Goal: Task Accomplishment & Management: Manage account settings

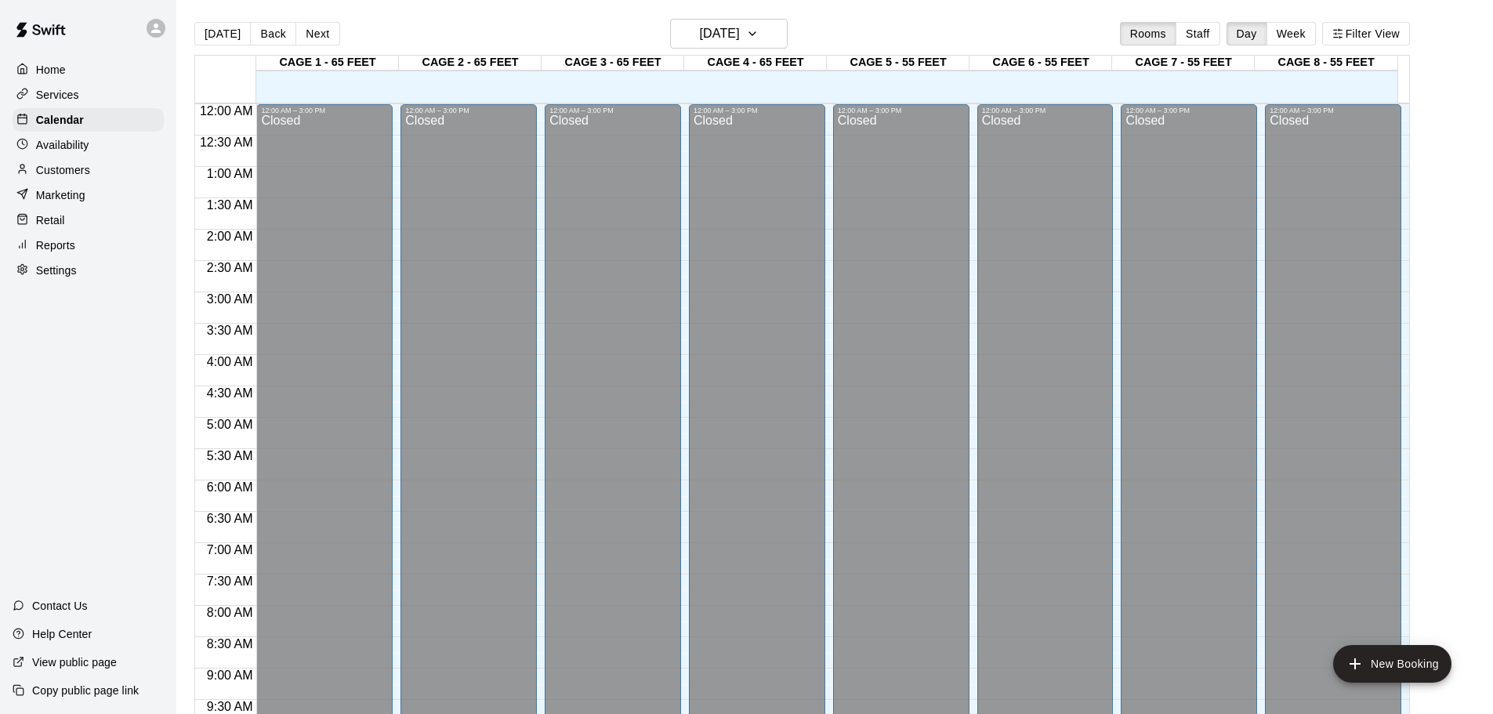
scroll to position [879, 0]
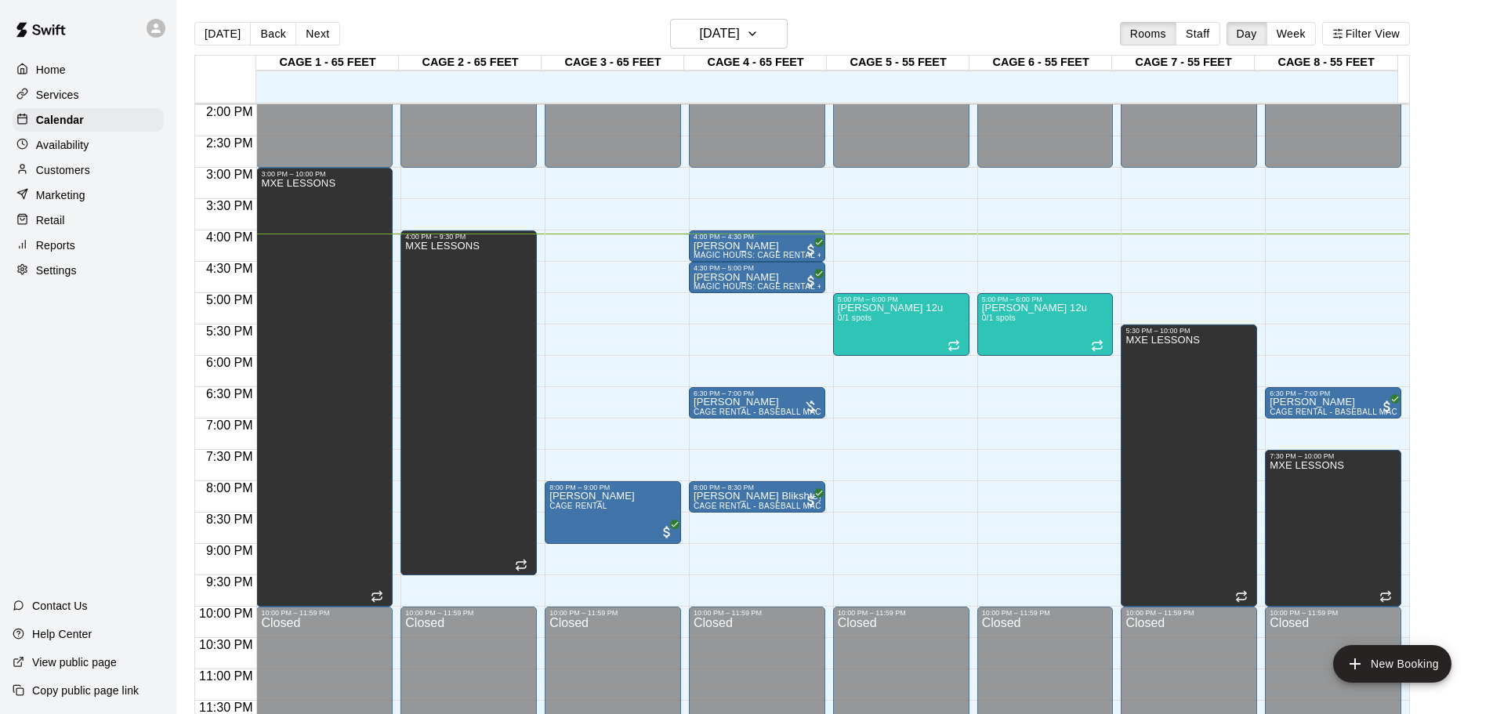
drag, startPoint x: 1008, startPoint y: 230, endPoint x: 1442, endPoint y: 183, distance: 436.8
click at [1442, 183] on main "[DATE] Back [DATE][DATE] Rooms Staff Day Week Filter View CAGE 1 - 65 FEET 12 F…" at bounding box center [835, 376] width 1304 height 714
click at [773, 258] on div at bounding box center [757, 258] width 127 height 2
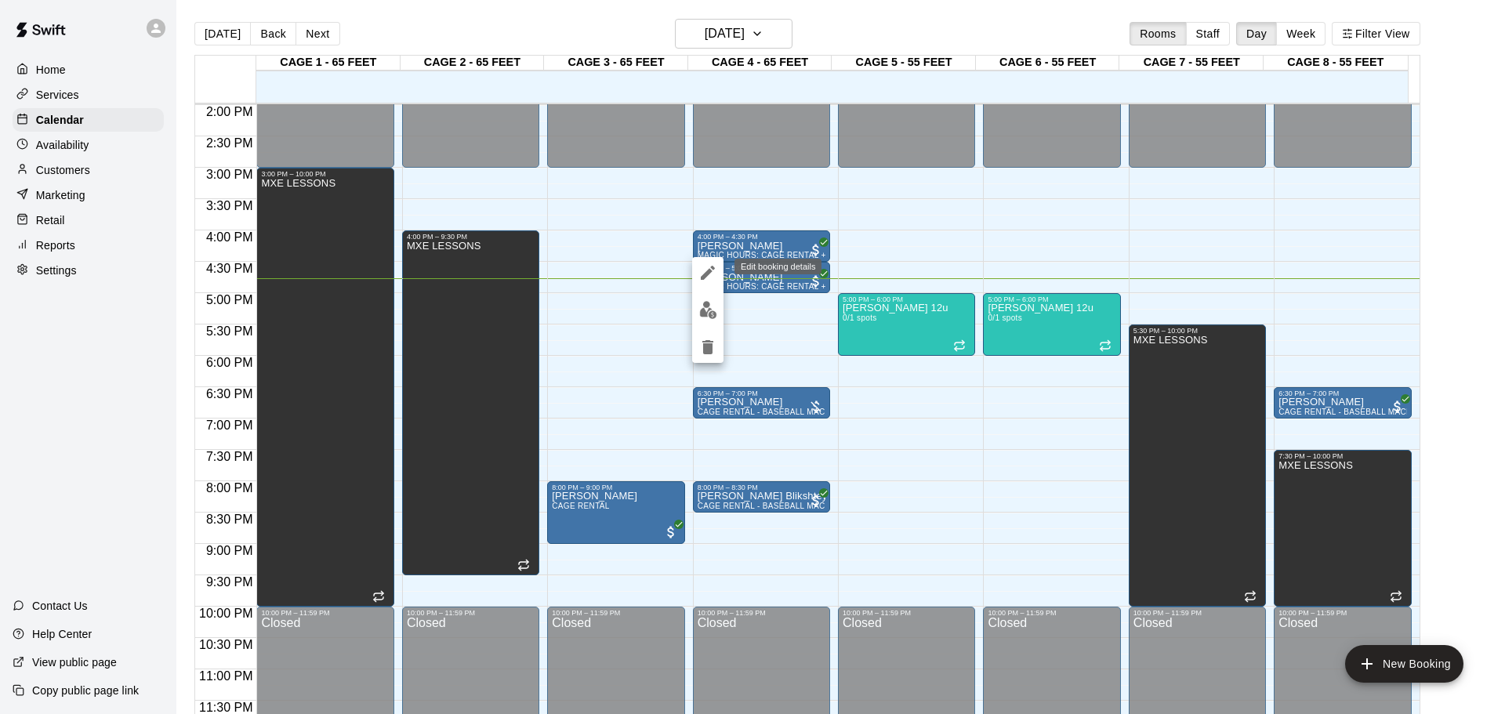
click at [718, 267] on button "edit" at bounding box center [707, 272] width 31 height 31
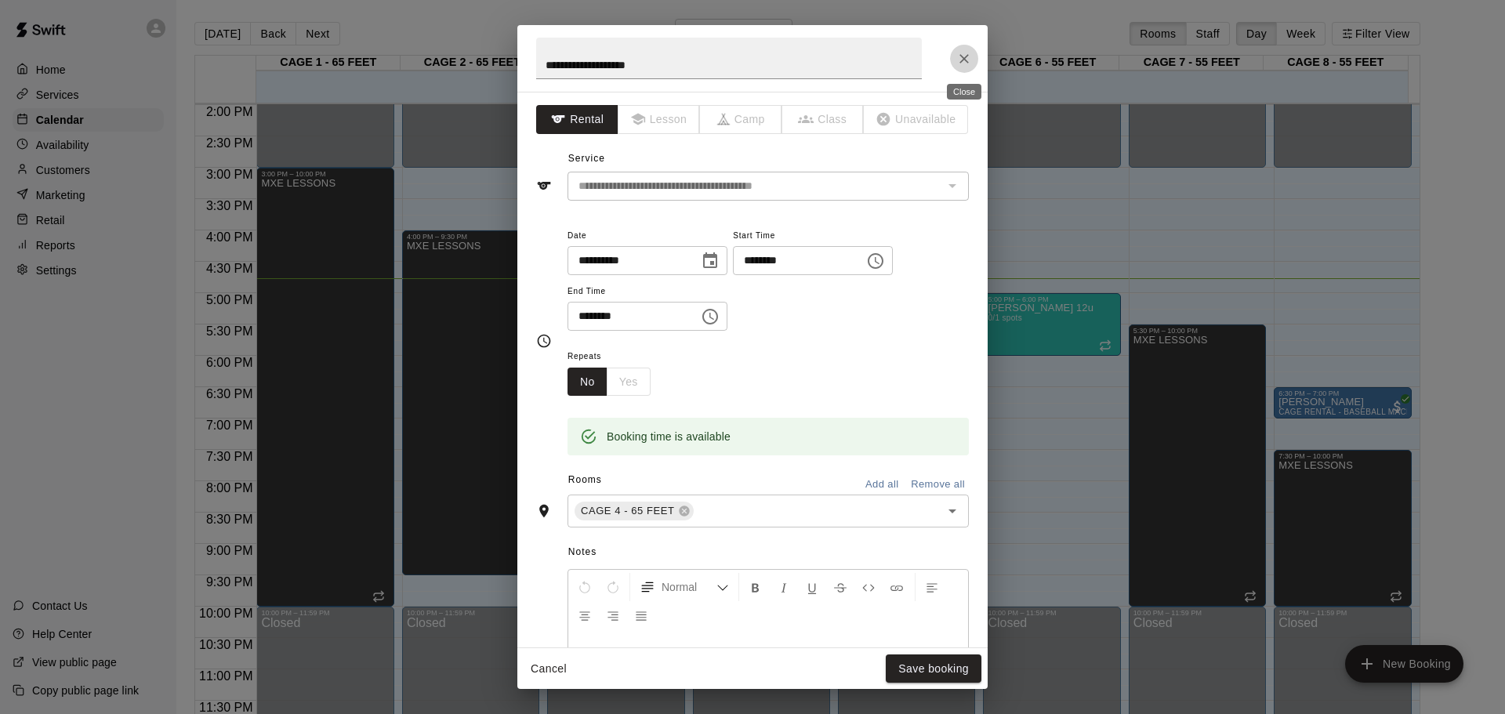
click at [963, 55] on icon "Close" at bounding box center [964, 59] width 16 height 16
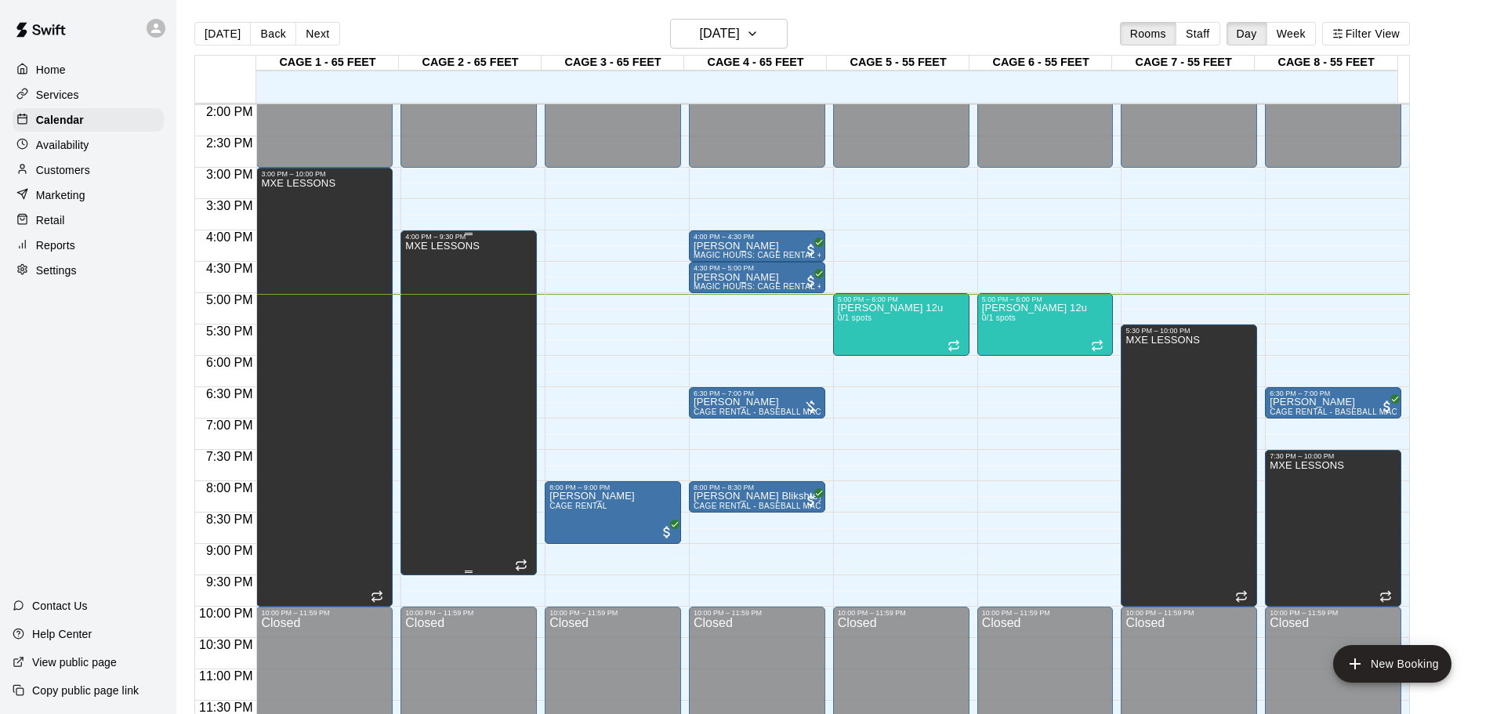
click at [449, 407] on div "MXE LESSONS" at bounding box center [442, 598] width 74 height 714
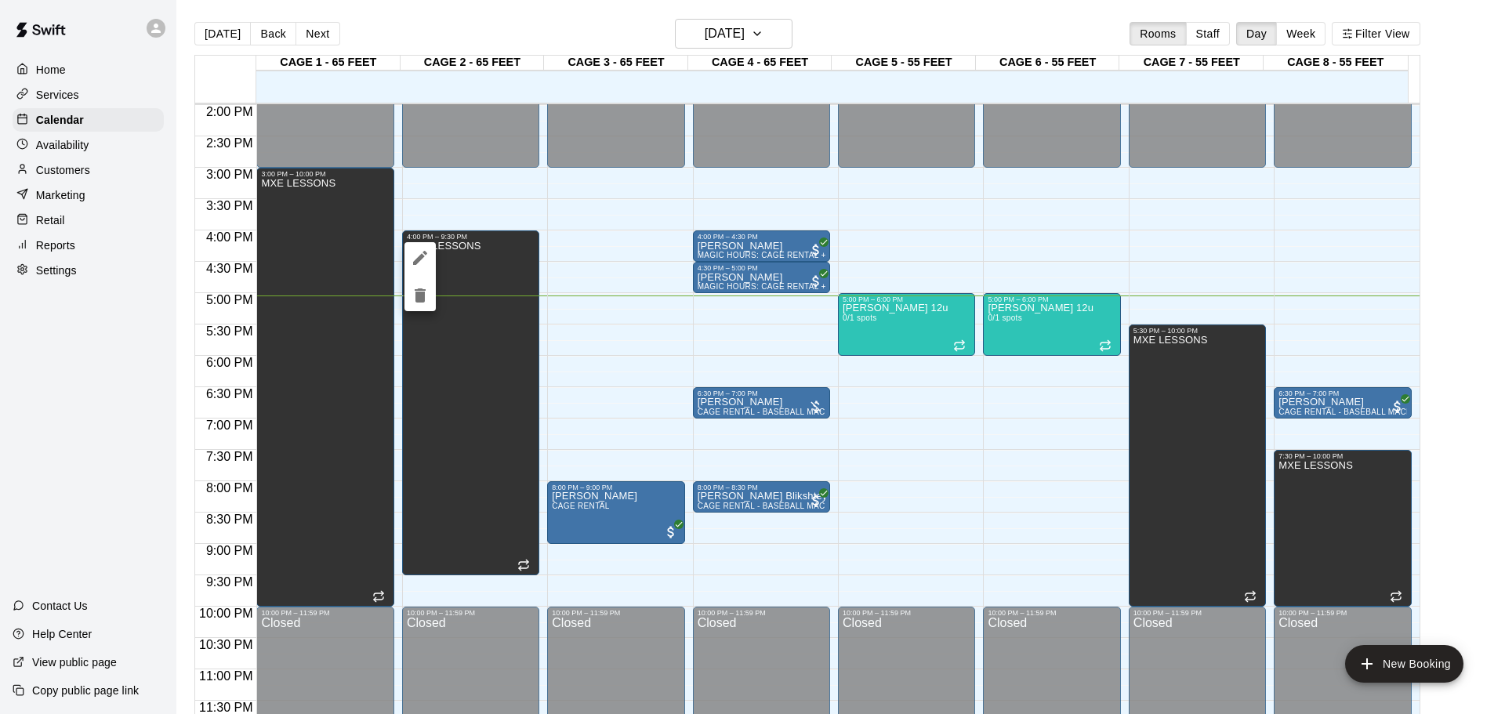
click at [414, 388] on div at bounding box center [752, 357] width 1505 height 714
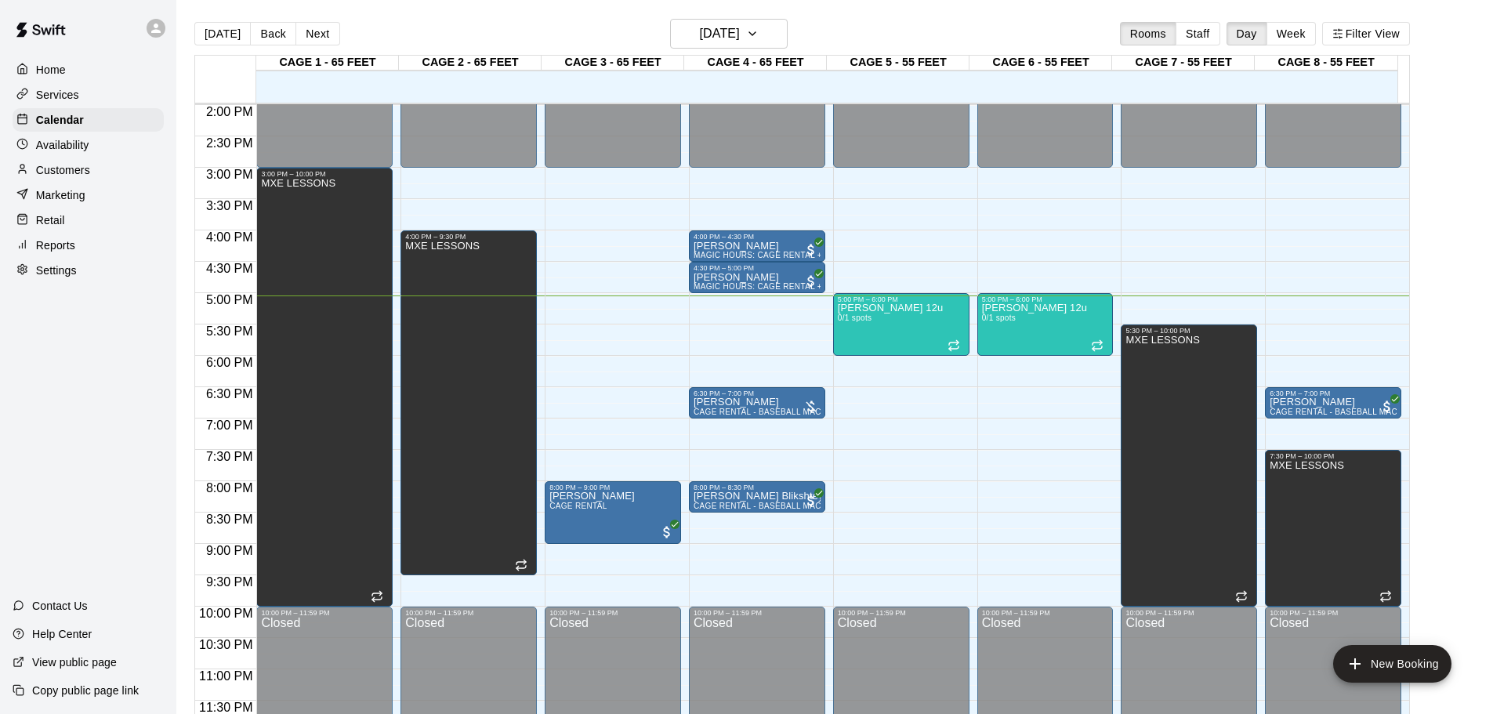
click at [537, 325] on div at bounding box center [472, 332] width 143 height 16
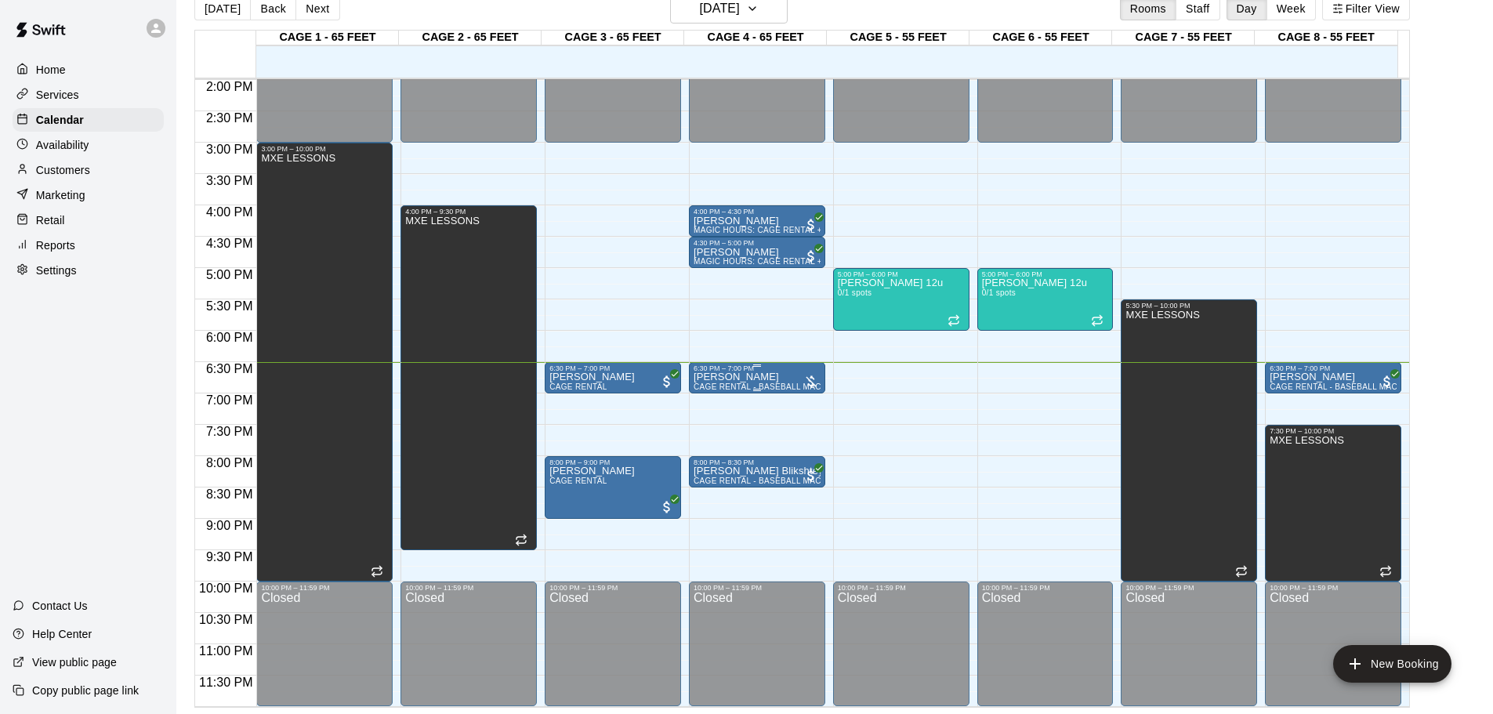
click at [804, 378] on div at bounding box center [811, 382] width 16 height 16
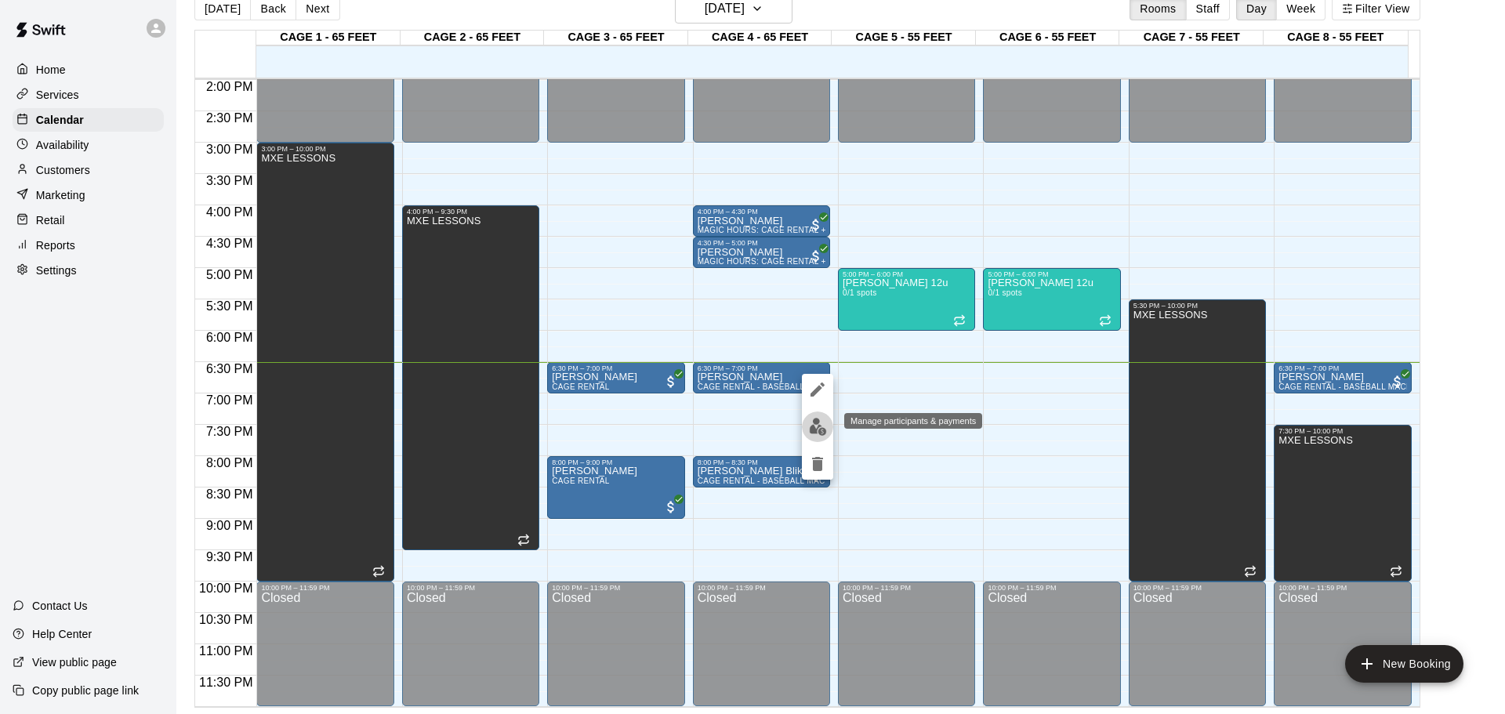
click at [818, 426] on img "edit" at bounding box center [818, 427] width 18 height 18
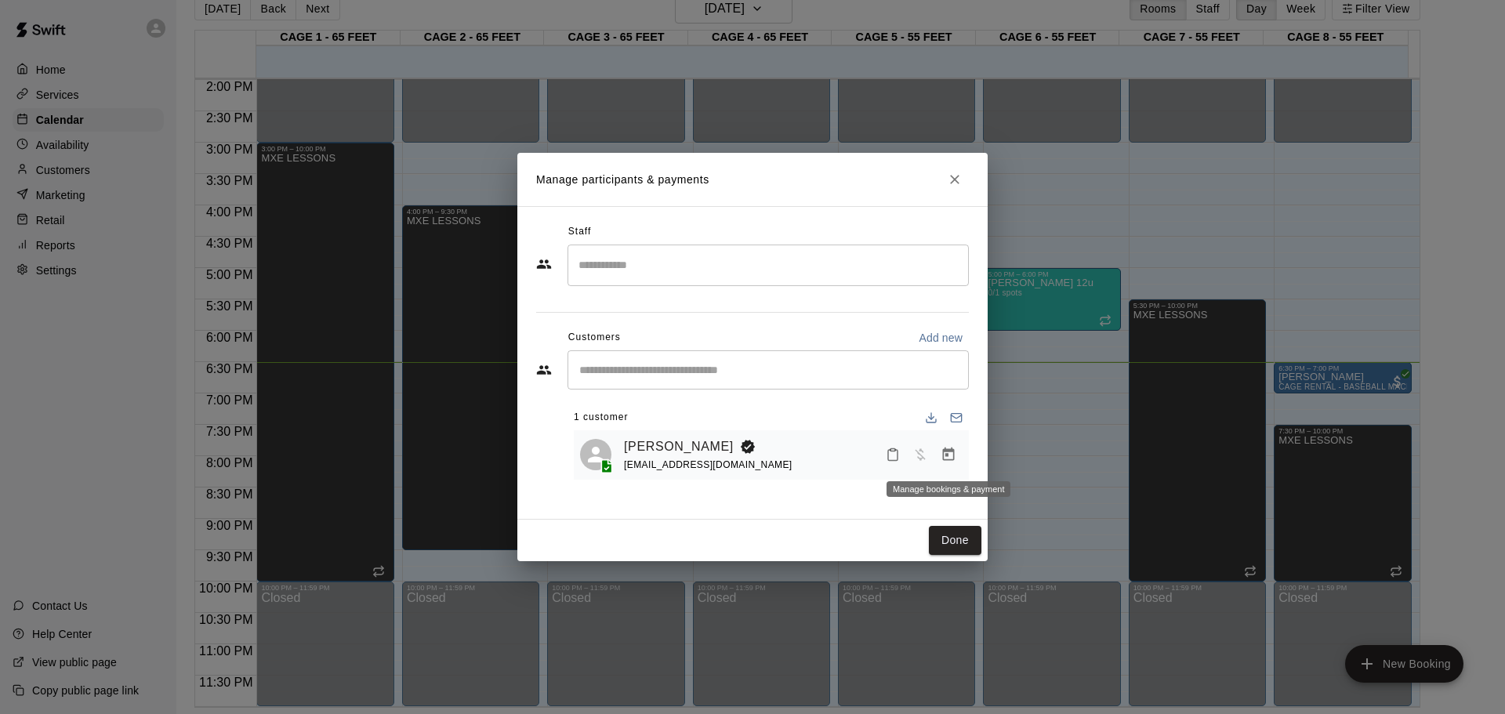
click at [950, 450] on icon "Manage bookings & payment" at bounding box center [948, 455] width 16 height 16
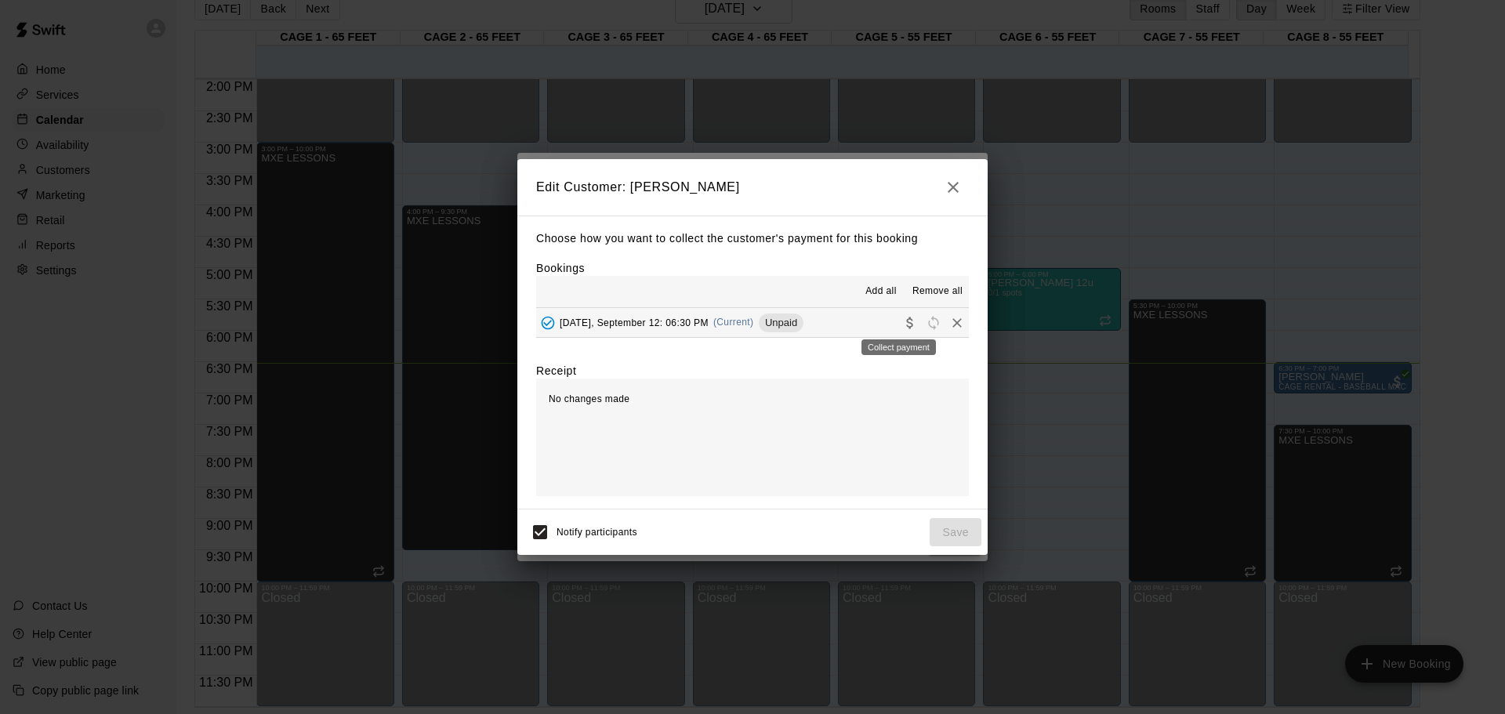
click at [906, 321] on icon "Collect payment" at bounding box center [909, 323] width 6 height 12
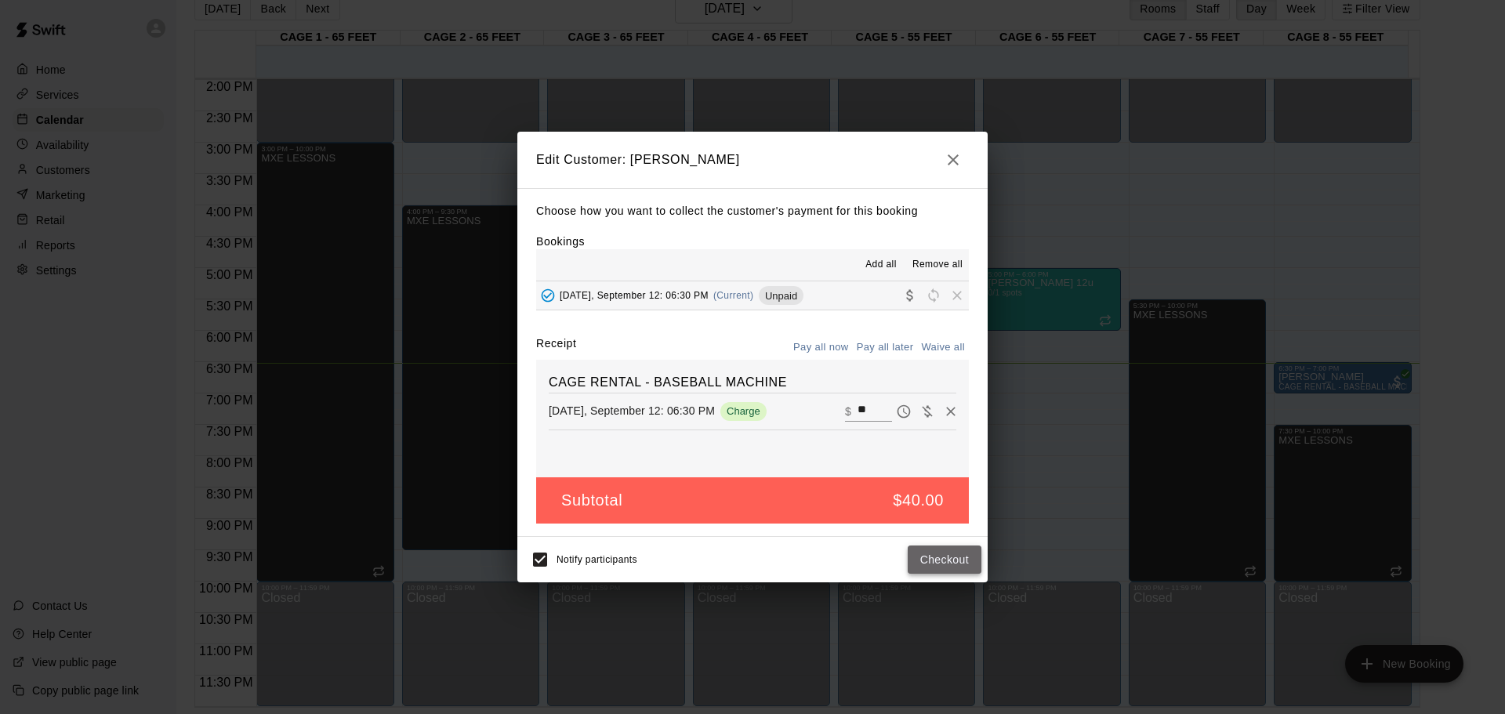
click at [937, 550] on button "Checkout" at bounding box center [945, 559] width 74 height 29
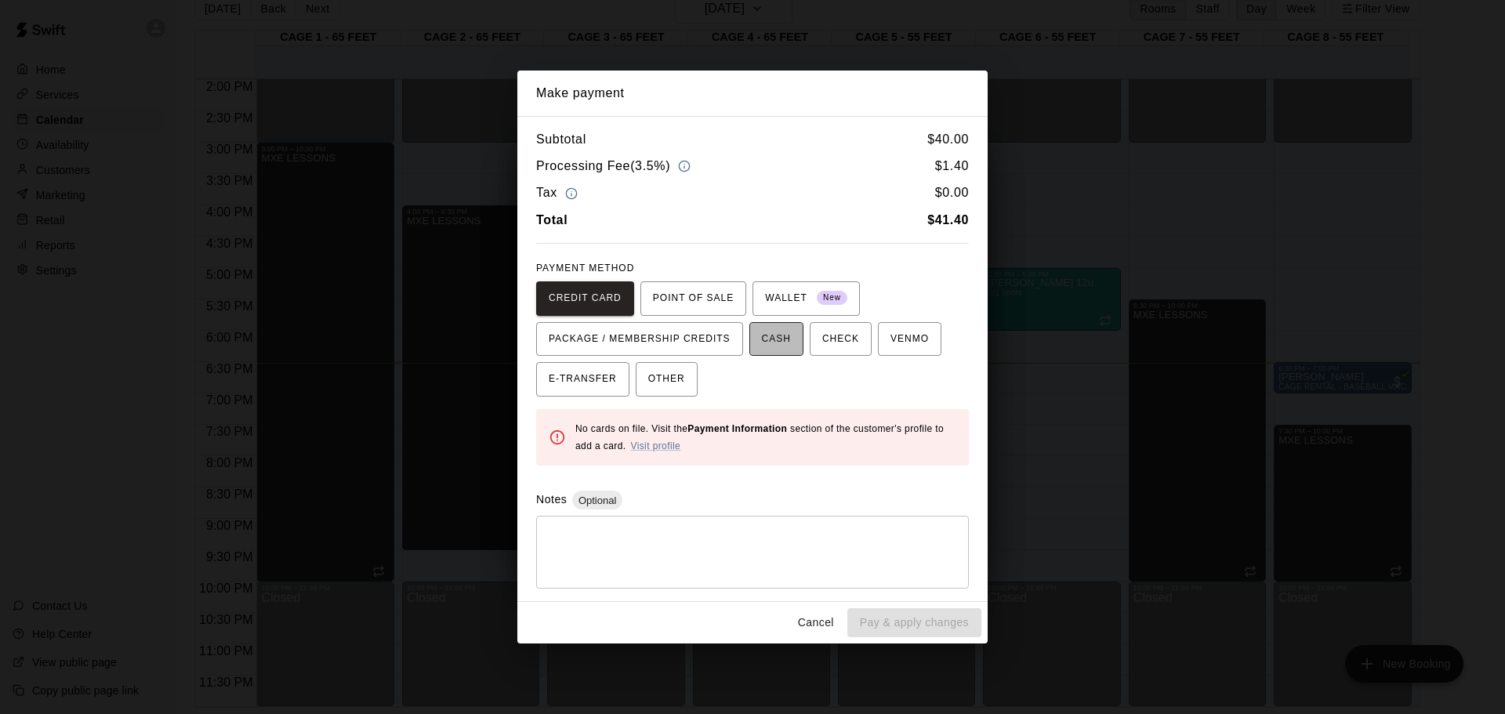
click at [769, 333] on span "CASH" at bounding box center [776, 339] width 29 height 25
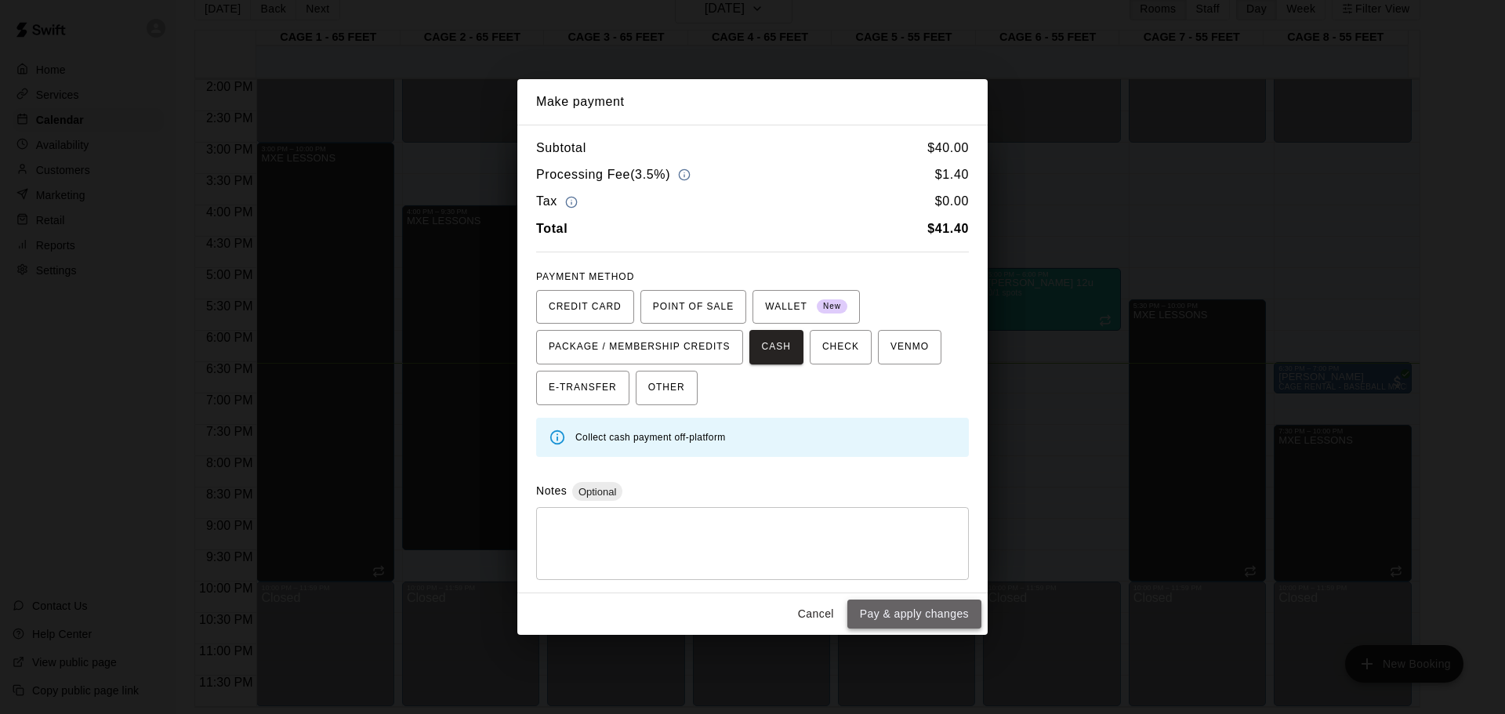
click at [935, 607] on button "Pay & apply changes" at bounding box center [914, 614] width 134 height 29
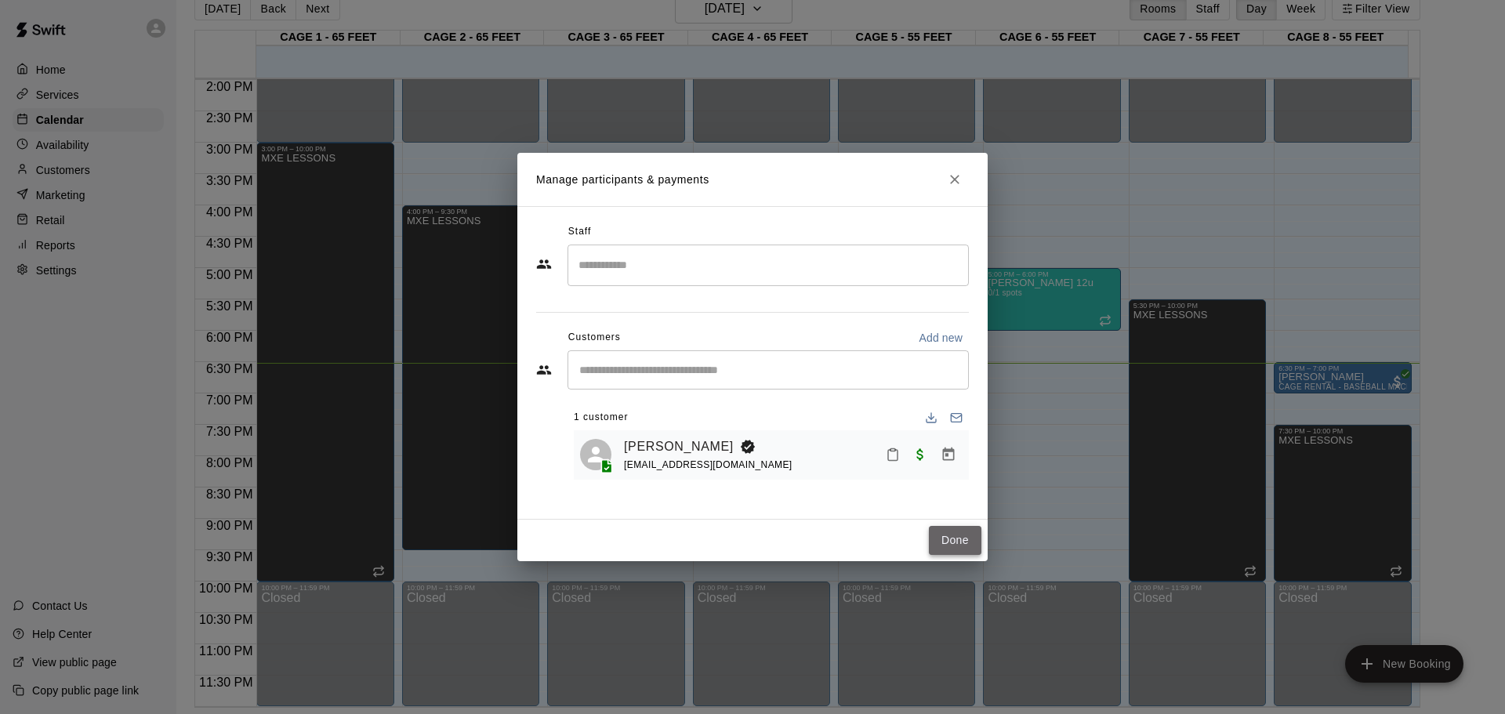
click at [951, 542] on button "Done" at bounding box center [955, 540] width 53 height 29
